Goal: Information Seeking & Learning: Learn about a topic

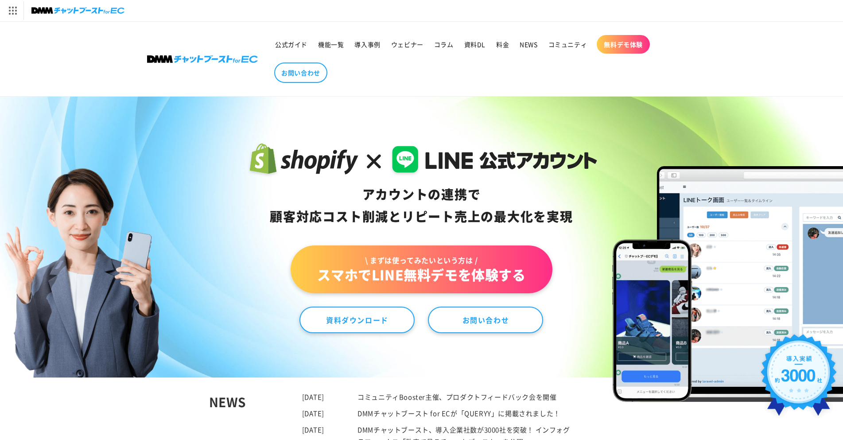
drag, startPoint x: 423, startPoint y: 281, endPoint x: 445, endPoint y: 62, distance: 219.5
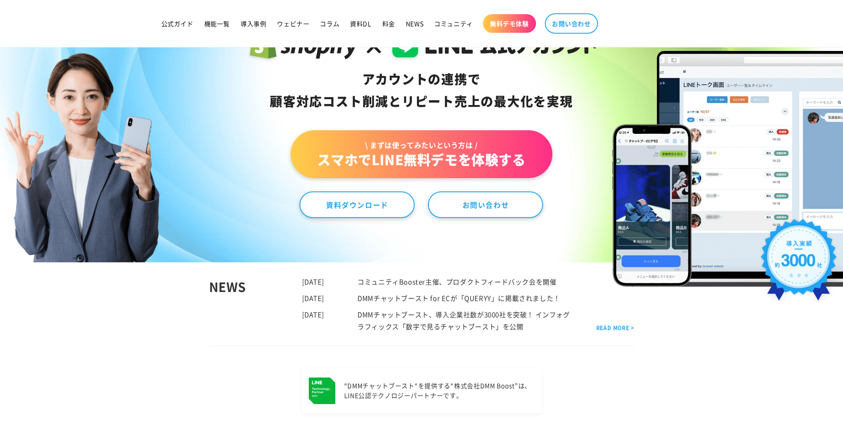
scroll to position [133, 0]
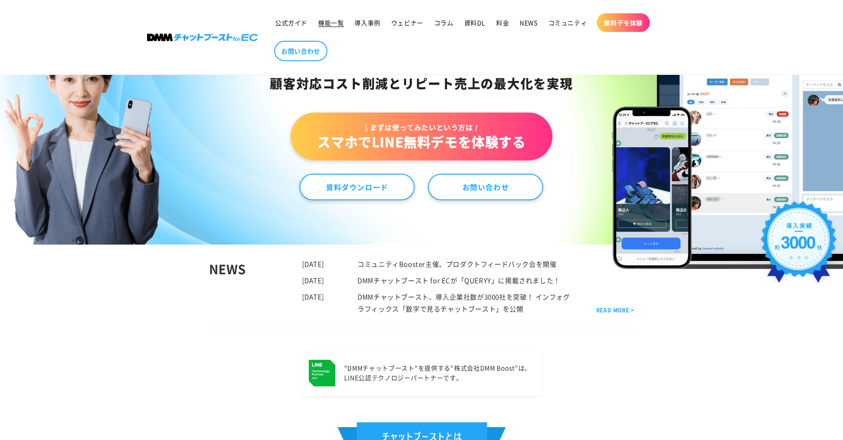
click at [335, 25] on span "機能一覧" at bounding box center [331, 23] width 26 height 8
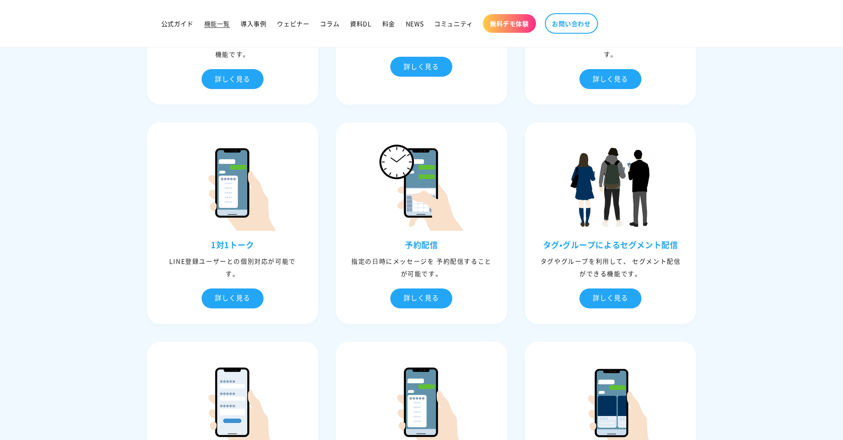
scroll to position [399, 0]
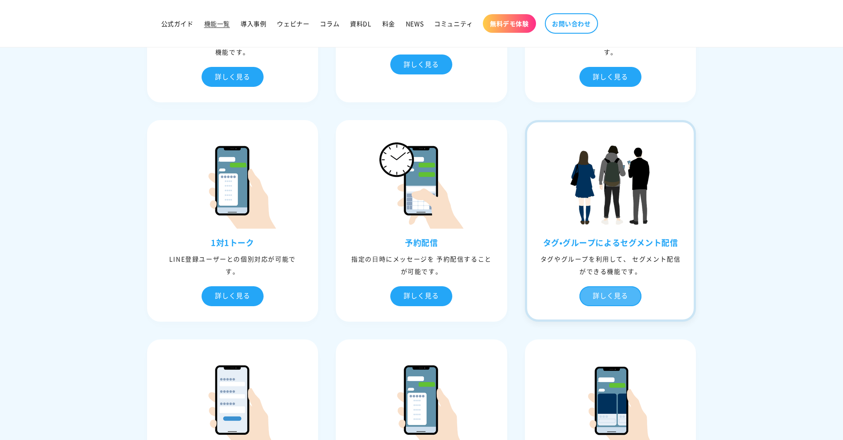
click at [599, 287] on div "詳しく見る" at bounding box center [610, 296] width 62 height 20
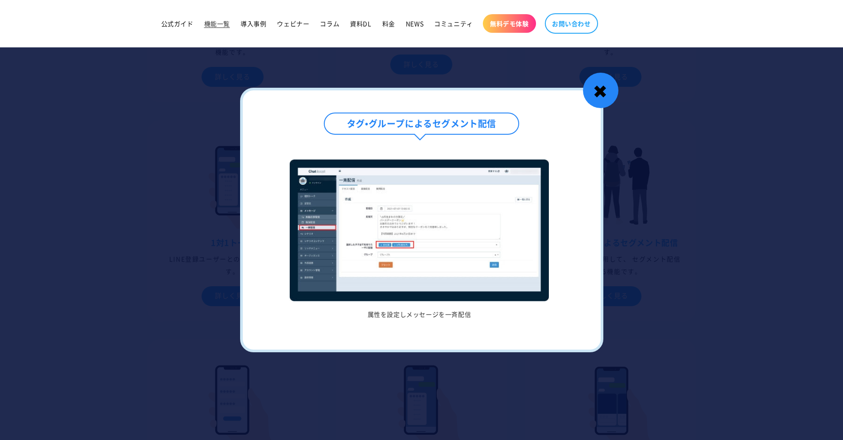
click at [599, 93] on div "✖" at bounding box center [600, 90] width 35 height 35
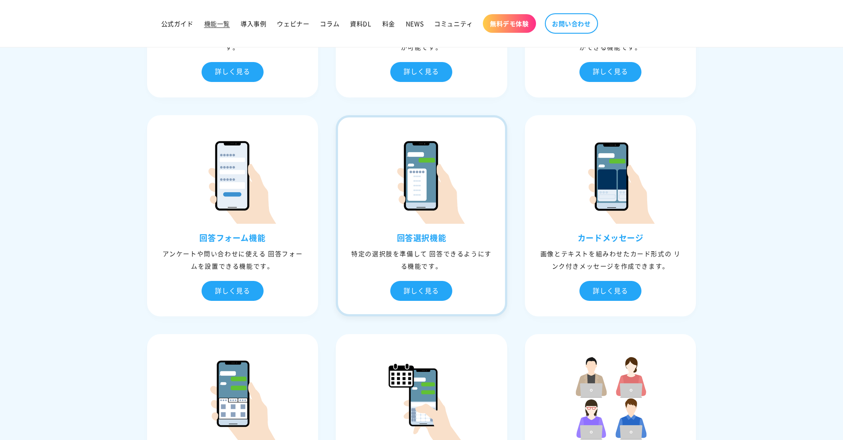
scroll to position [664, 0]
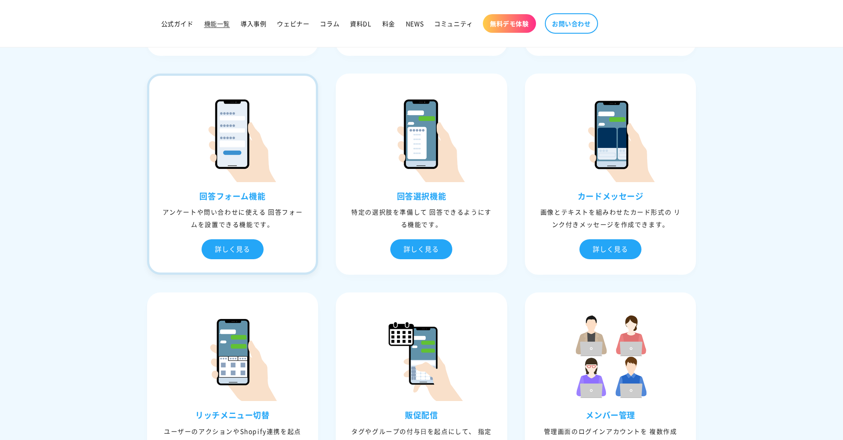
click at [276, 166] on div at bounding box center [232, 129] width 167 height 106
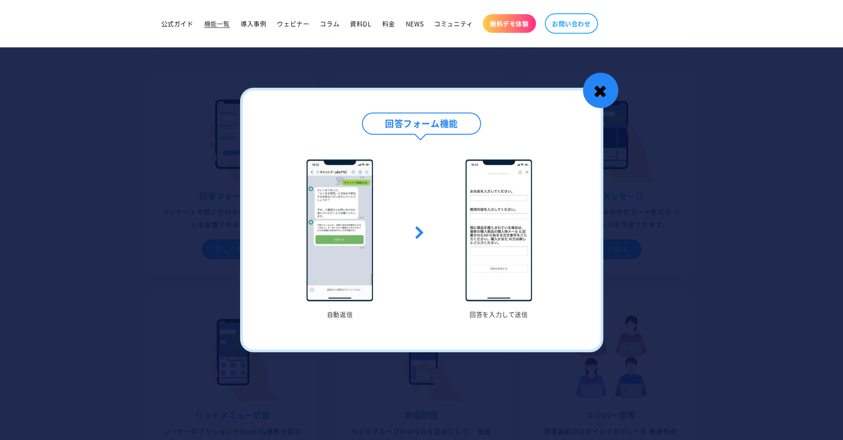
click at [596, 95] on div "✖" at bounding box center [600, 90] width 35 height 35
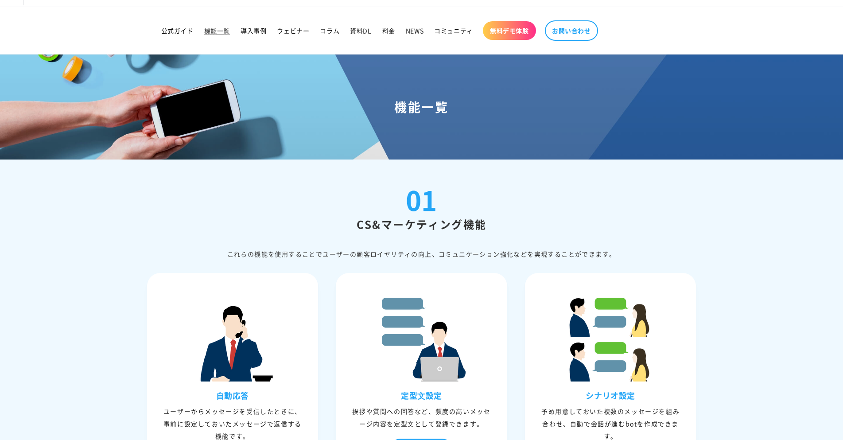
scroll to position [0, 0]
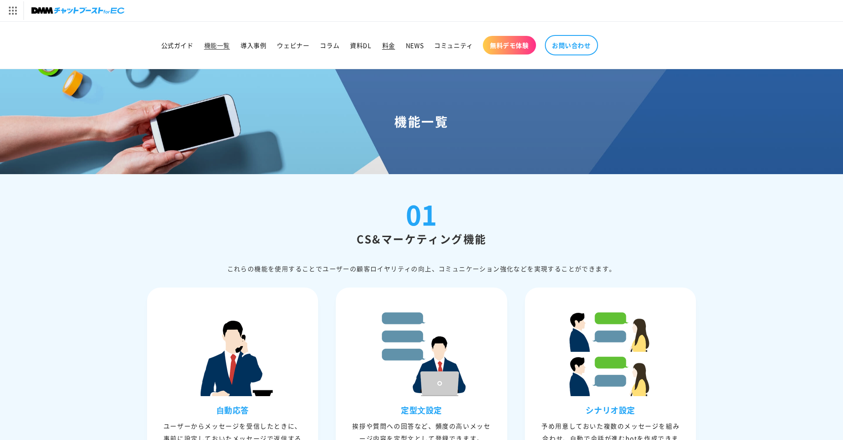
click at [383, 46] on span "料金" at bounding box center [388, 45] width 13 height 8
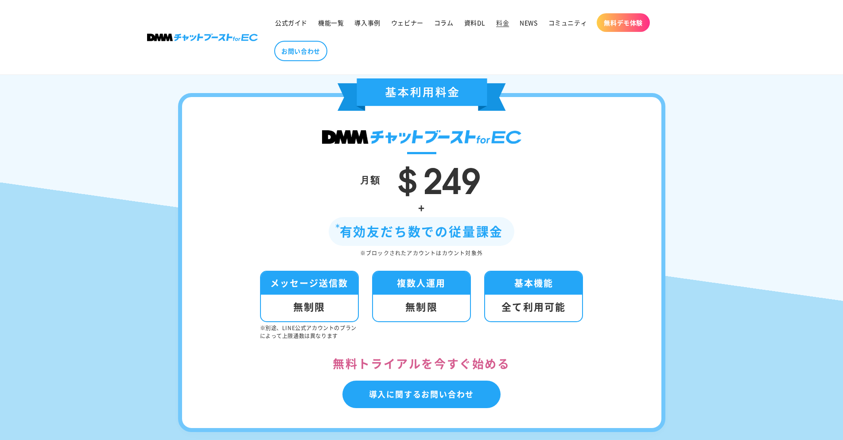
scroll to position [221, 0]
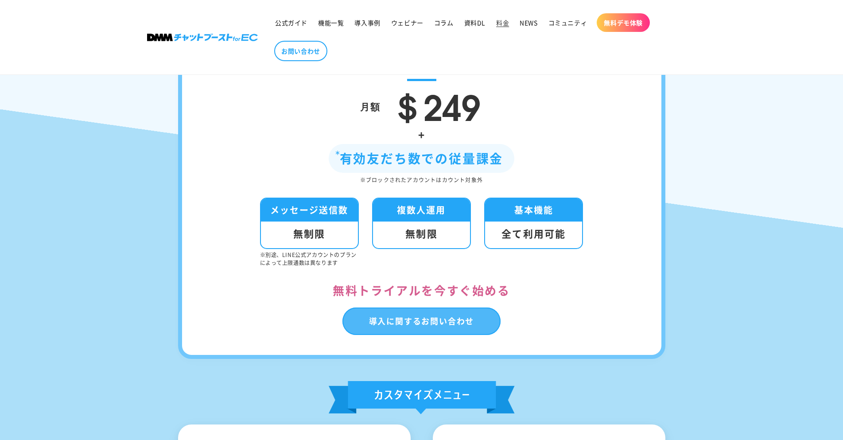
click at [405, 319] on link "導入に関するお問い合わせ" at bounding box center [421, 320] width 159 height 27
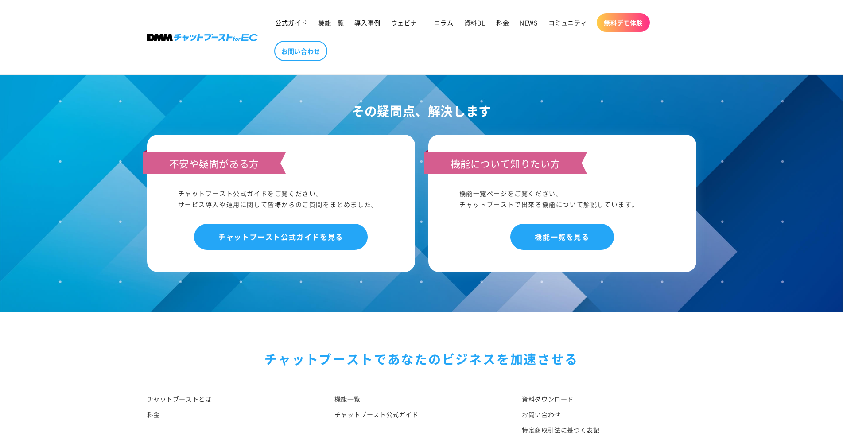
scroll to position [435, 0]
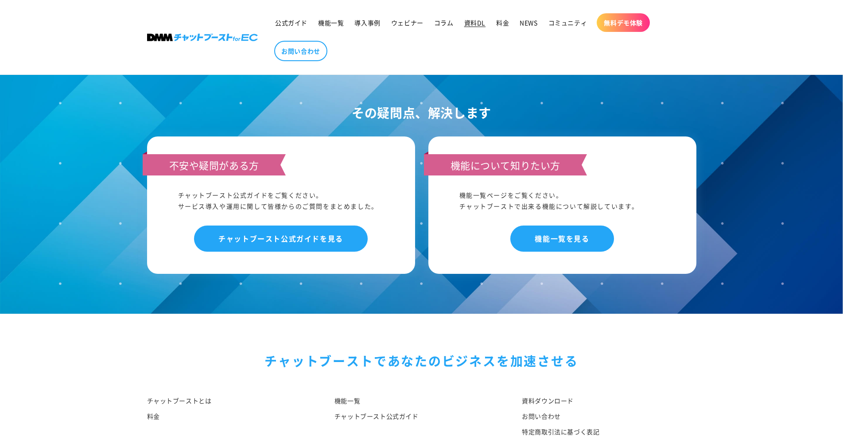
click at [473, 25] on span "資料DL" at bounding box center [474, 23] width 21 height 8
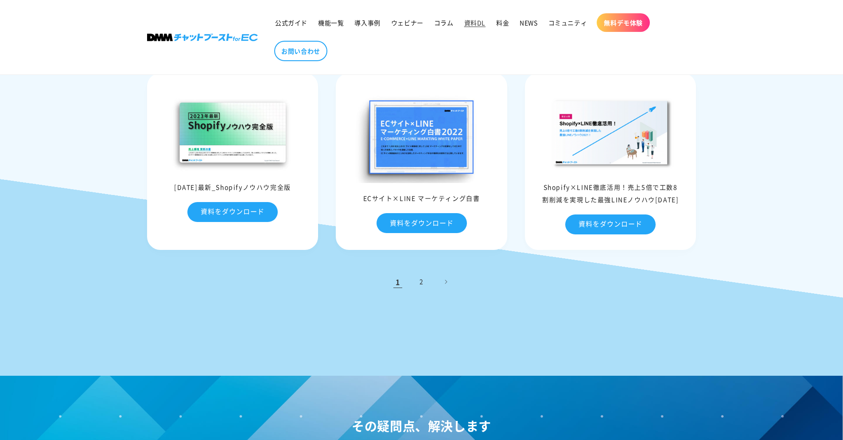
scroll to position [399, 0]
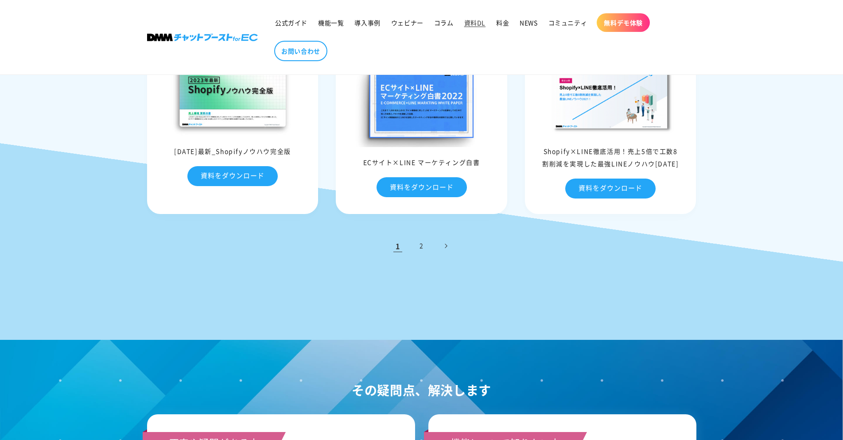
click at [442, 245] on link "次のページ" at bounding box center [445, 245] width 19 height 19
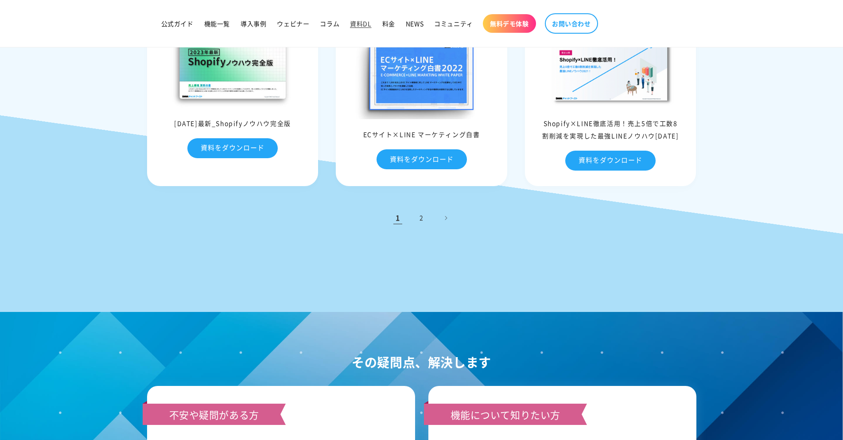
scroll to position [426, 0]
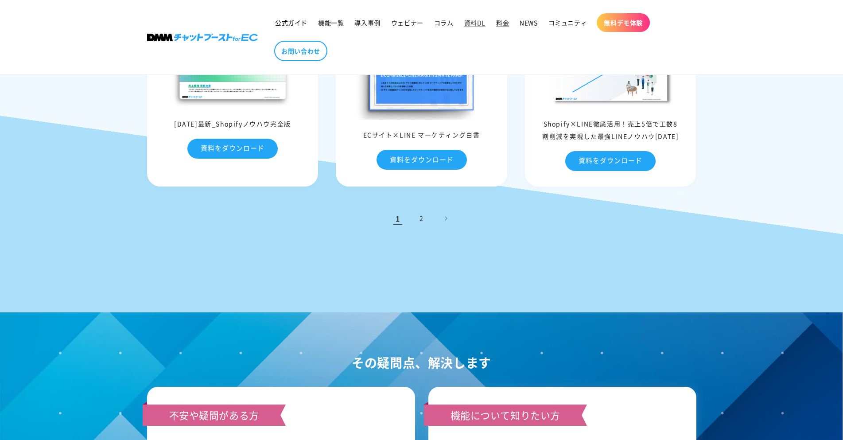
click at [499, 22] on span "料金" at bounding box center [502, 23] width 13 height 8
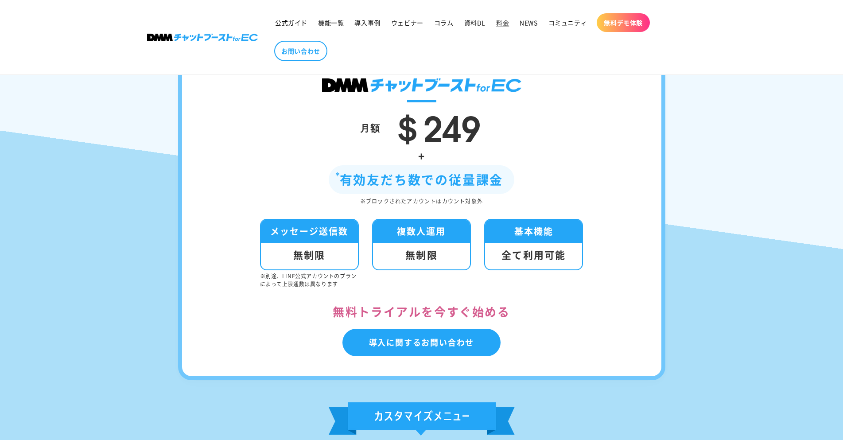
scroll to position [89, 0]
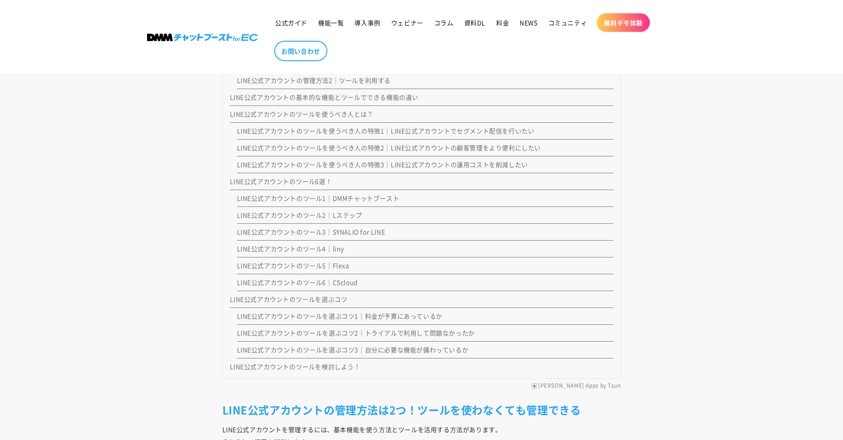
scroll to position [842, 0]
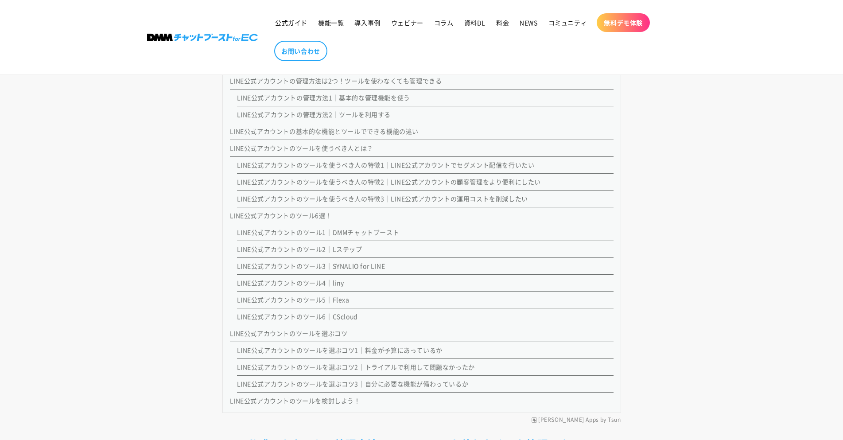
click at [309, 213] on link "LINE公式アカウントのツール6選！" at bounding box center [281, 215] width 102 height 9
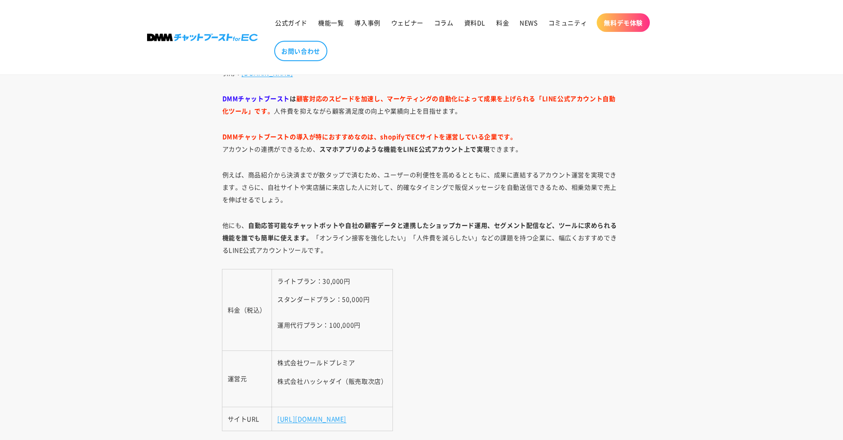
scroll to position [3714, 0]
